Goal: Contribute content

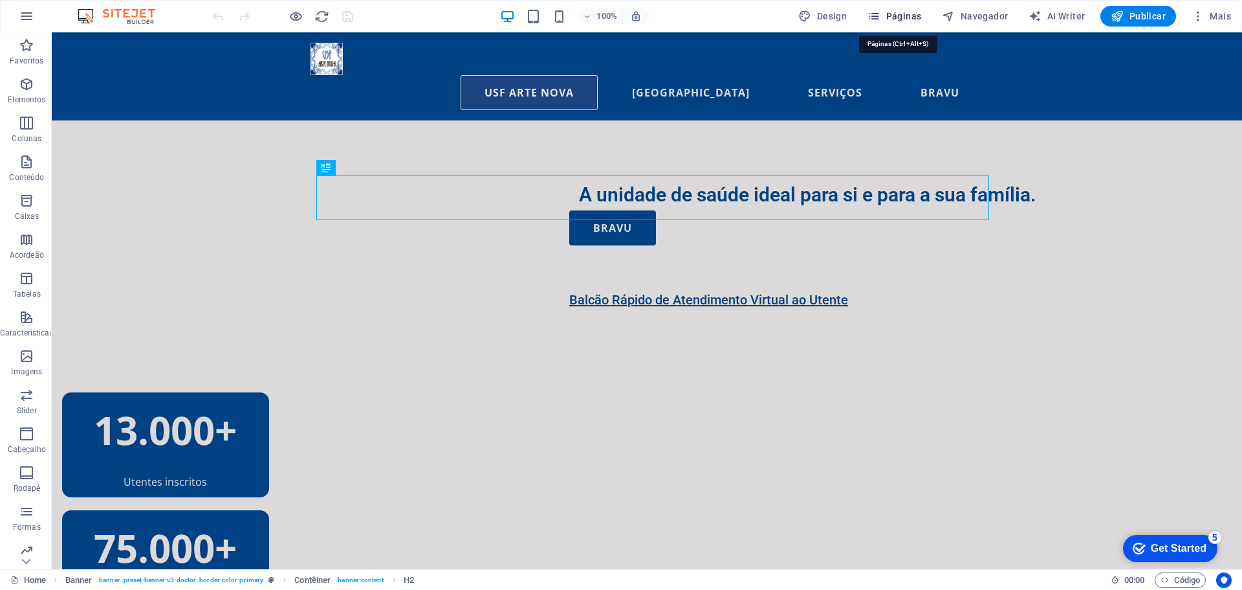
click at [893, 17] on span "Páginas" at bounding box center [895, 16] width 54 height 13
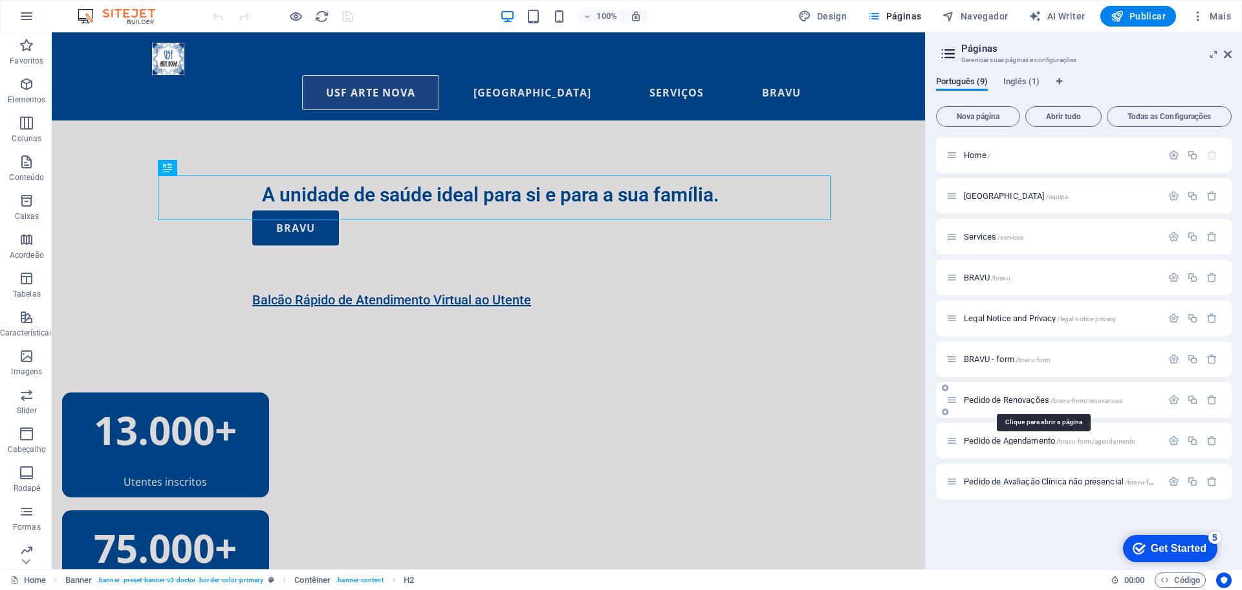
click at [1028, 402] on span "Pedido de Renovações /bravu-form/renovacoes" at bounding box center [1043, 400] width 159 height 10
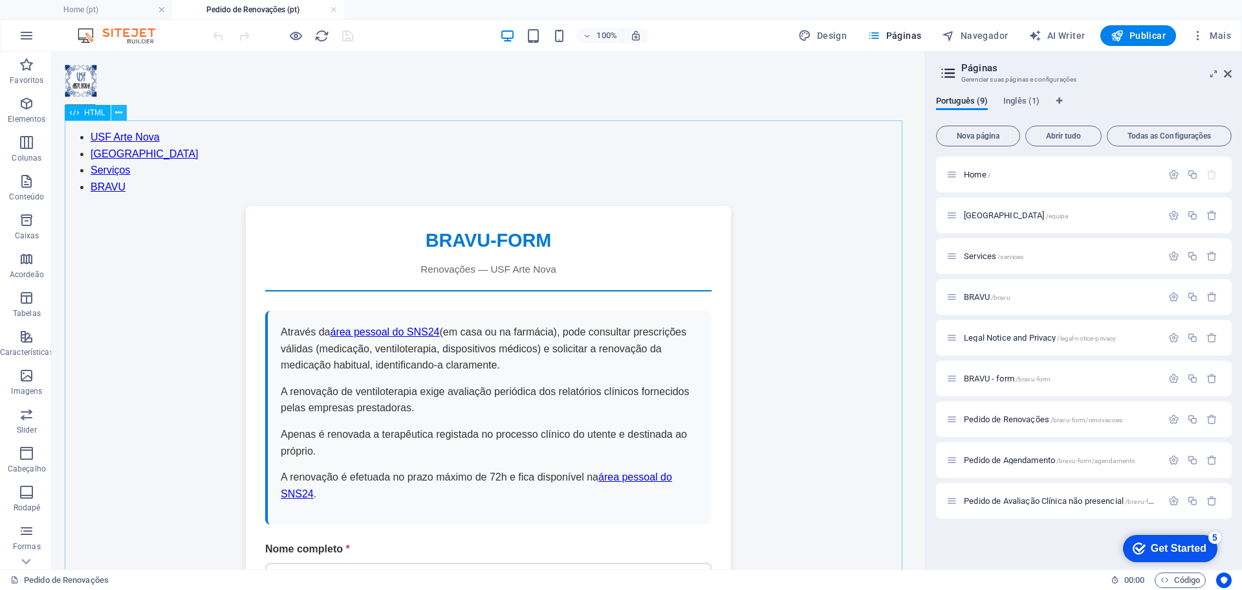
click at [116, 111] on icon at bounding box center [118, 113] width 7 height 14
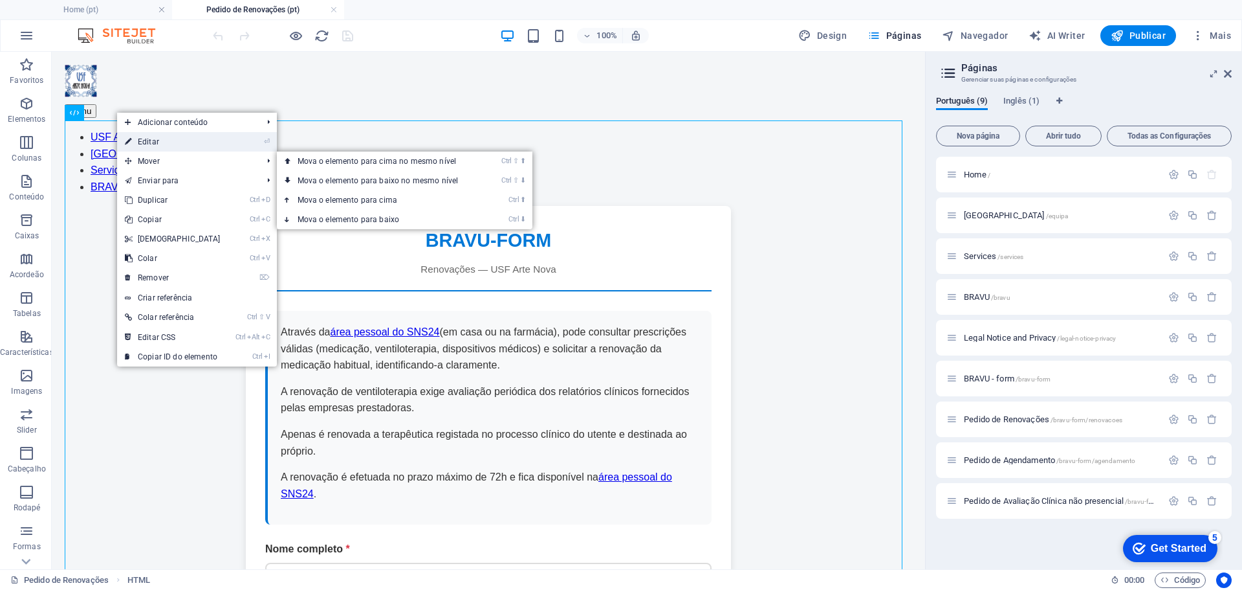
click at [215, 143] on link "⏎ Editar" at bounding box center [172, 141] width 111 height 19
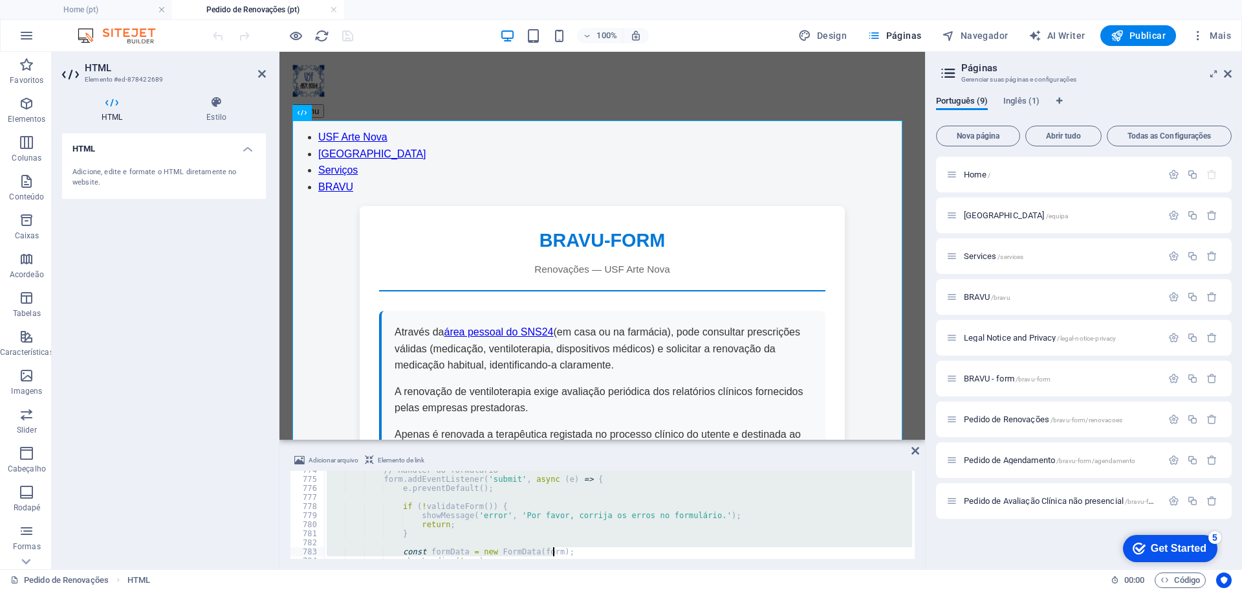
scroll to position [7380, 0]
drag, startPoint x: 331, startPoint y: 475, endPoint x: 641, endPoint y: 620, distance: 342.2
click at [641, 589] on html "[DOMAIN_NAME] Home (pt) Pedido de Renovações (pt) Favoritos Elementos Colunas C…" at bounding box center [621, 295] width 1242 height 590
type textarea "</html>"
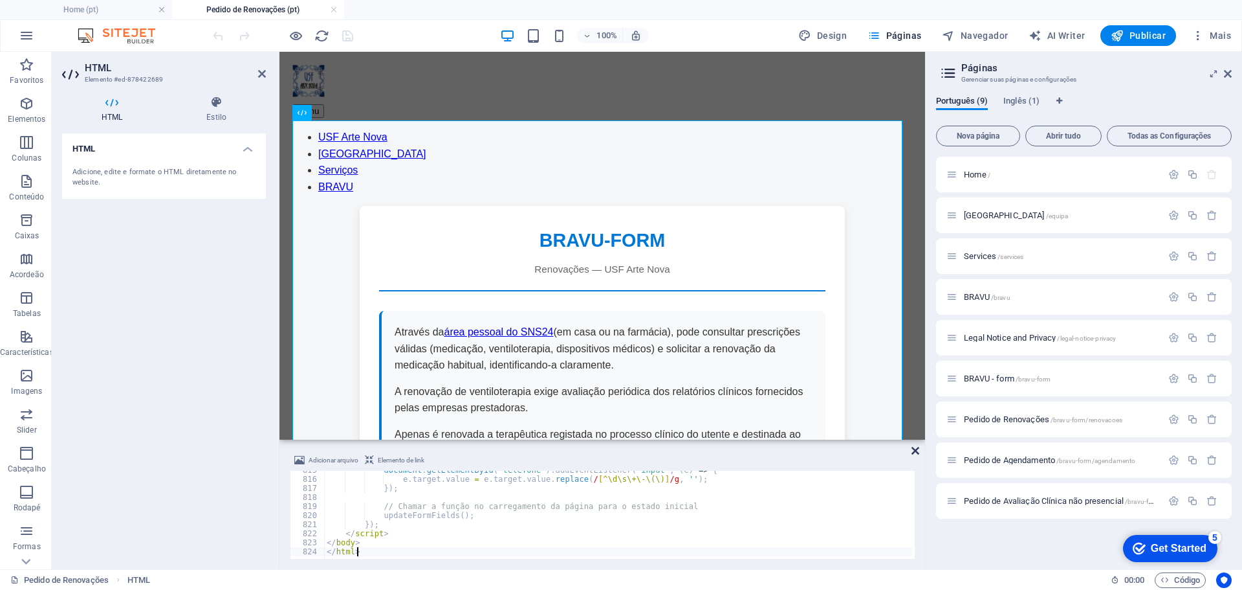
click at [913, 454] on icon at bounding box center [916, 450] width 8 height 10
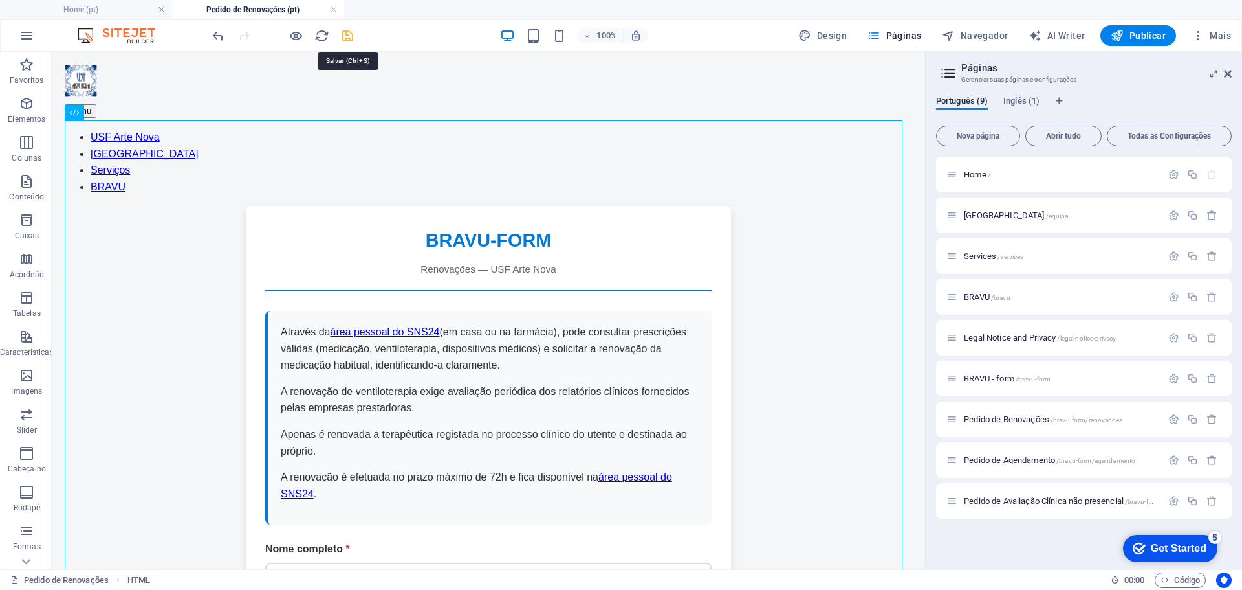
click at [349, 36] on icon "save" at bounding box center [347, 35] width 15 height 15
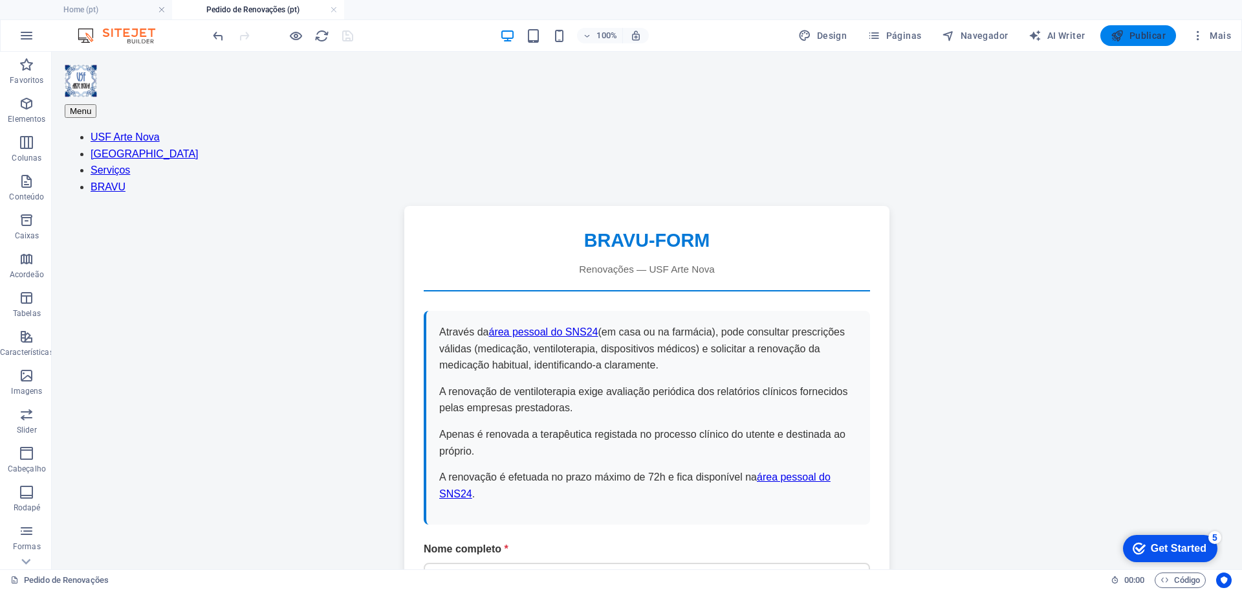
click at [1149, 36] on span "Publicar" at bounding box center [1138, 35] width 55 height 13
